Goal: Transaction & Acquisition: Purchase product/service

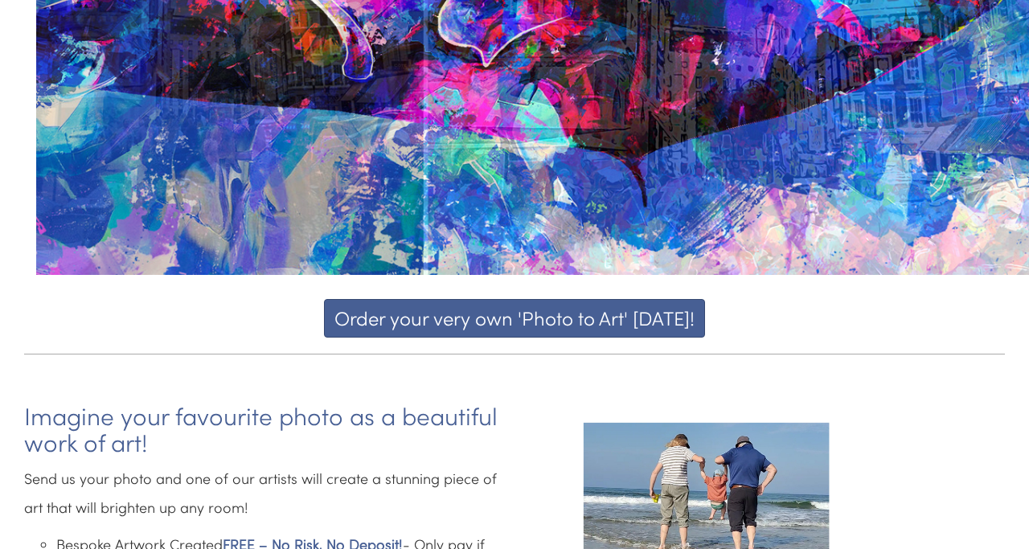
scroll to position [353, 0]
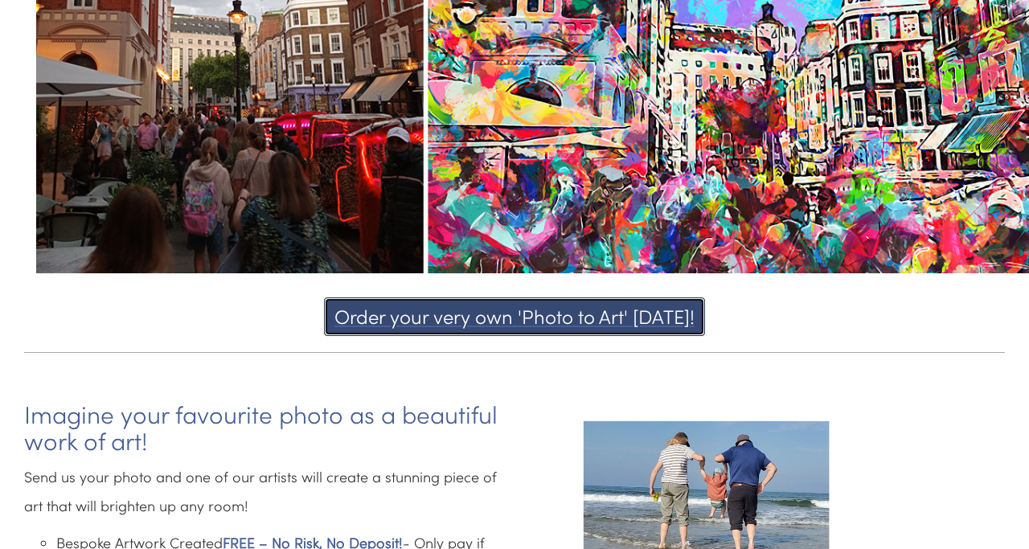
click at [425, 317] on button "Order your very own 'Photo to Art' [DATE]!" at bounding box center [514, 316] width 381 height 39
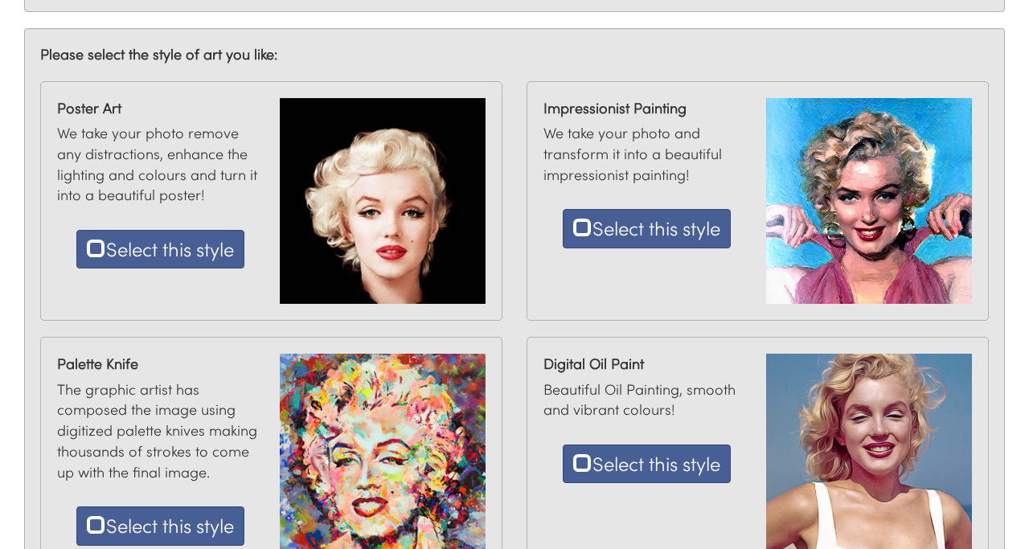
scroll to position [496, 0]
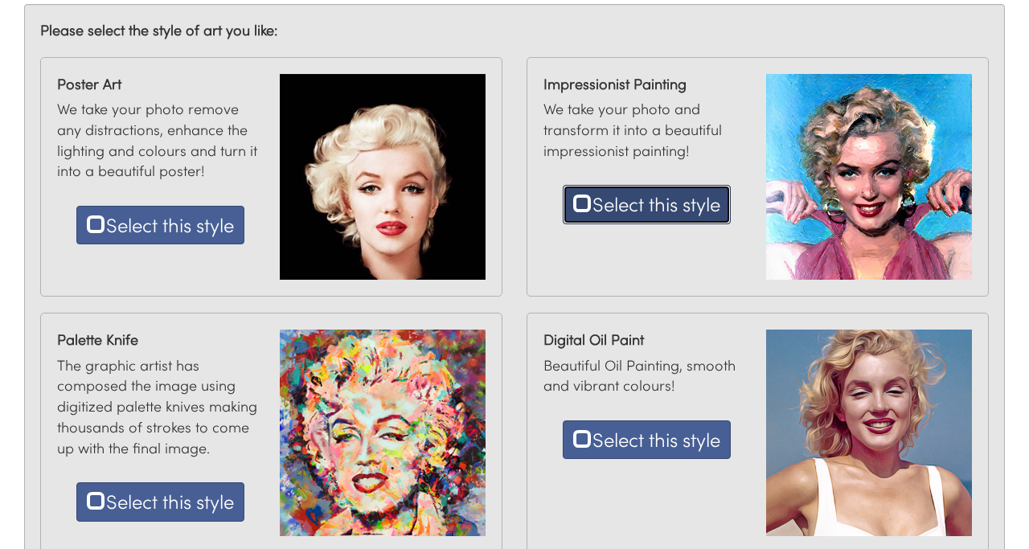
click at [709, 215] on button "Select this style" at bounding box center [646, 204] width 168 height 39
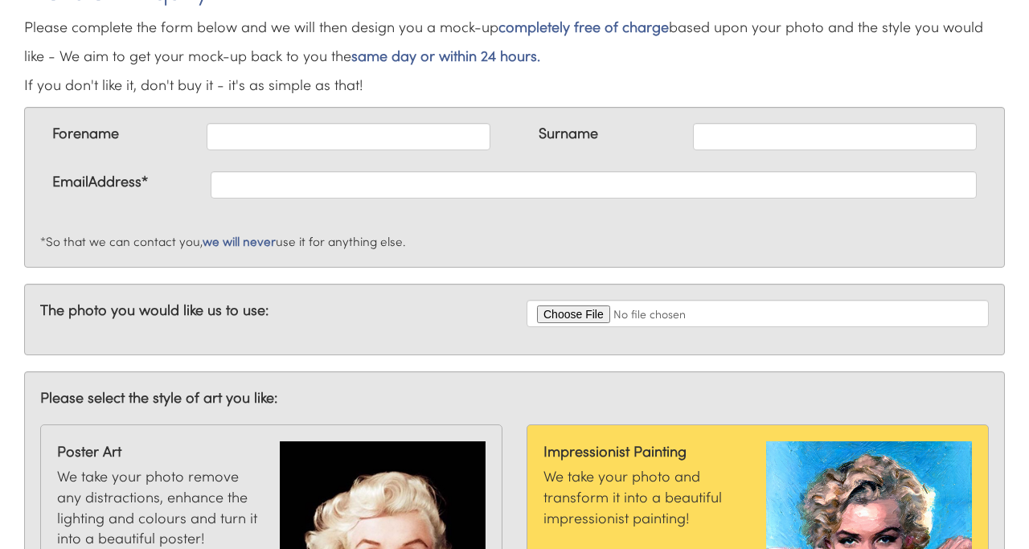
scroll to position [103, 0]
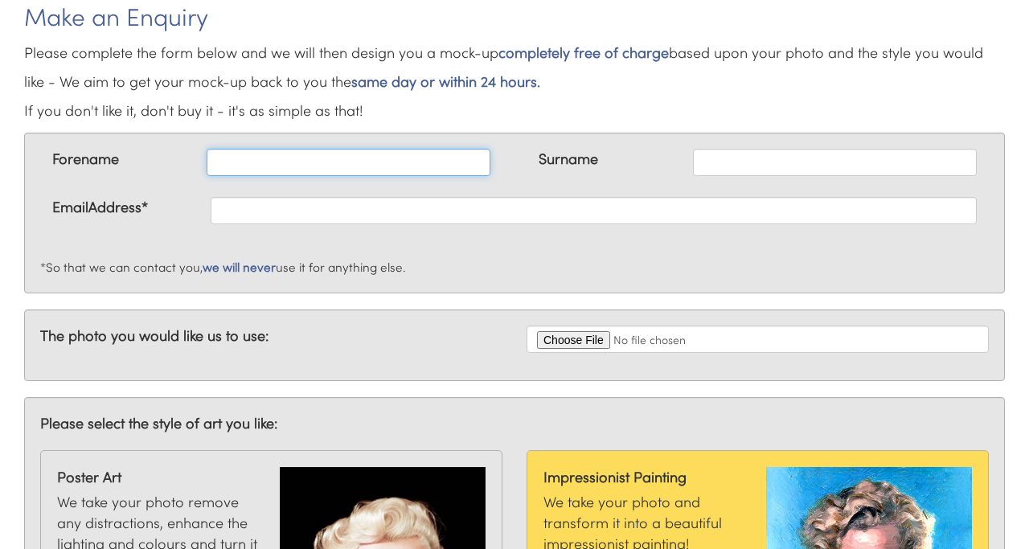
click at [430, 166] on input "text" at bounding box center [349, 162] width 284 height 27
type input "Theepa"
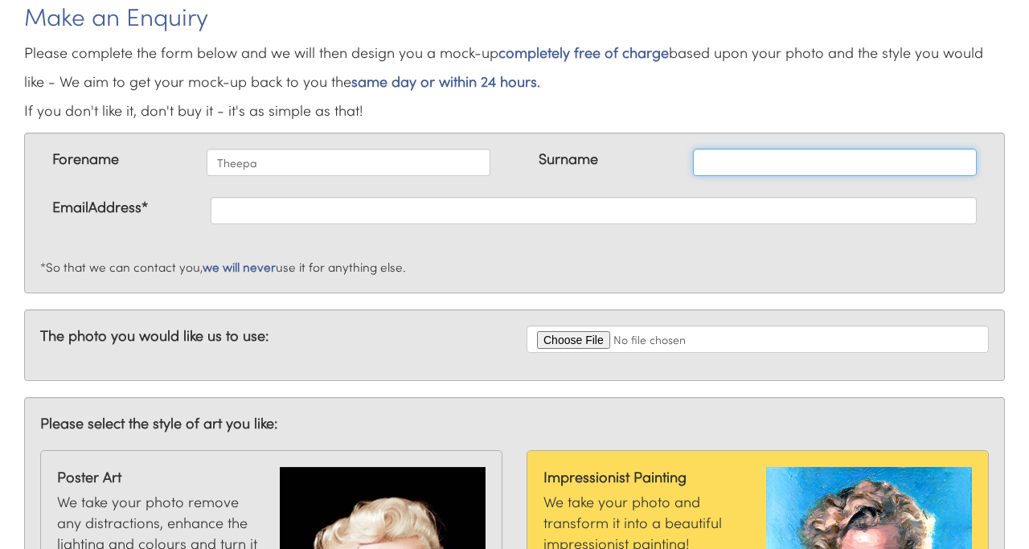
type input "Uruthiran"
type input "theepa.uruthiran@gmail.com"
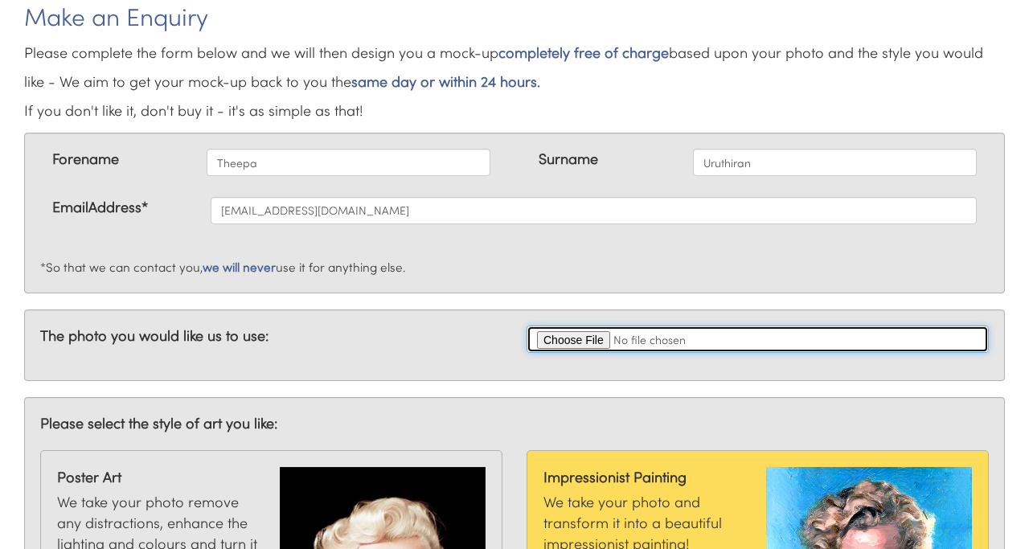
click at [584, 340] on input "file" at bounding box center [757, 338] width 462 height 27
type input "C:\fakepath\IMG_8829.JPG"
click at [556, 341] on input "file" at bounding box center [757, 338] width 462 height 27
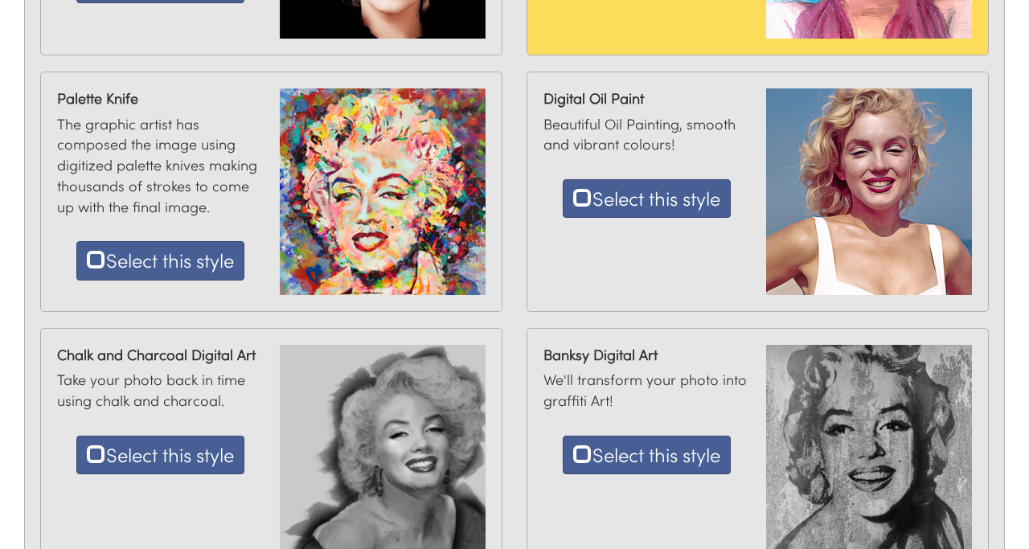
scroll to position [733, 0]
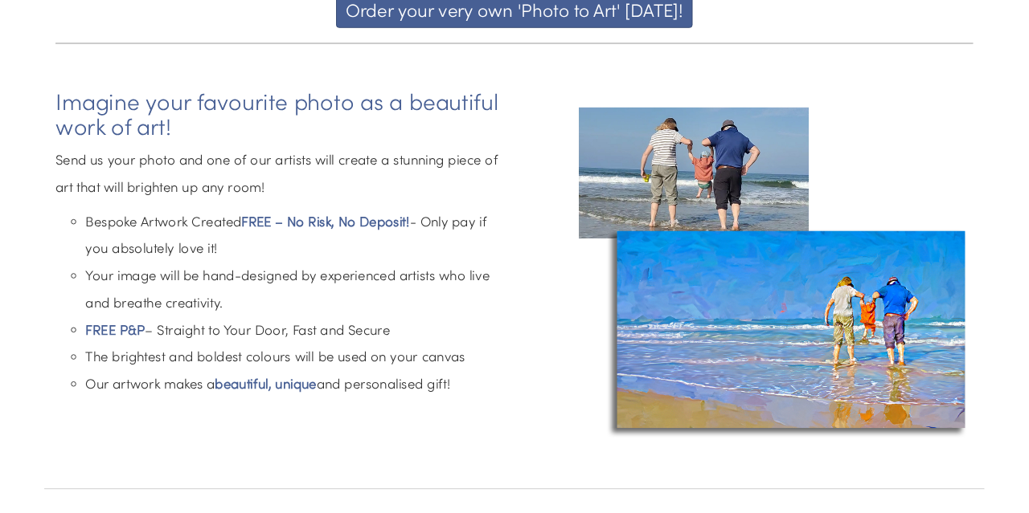
scroll to position [658, 0]
